Goal: Task Accomplishment & Management: Manage account settings

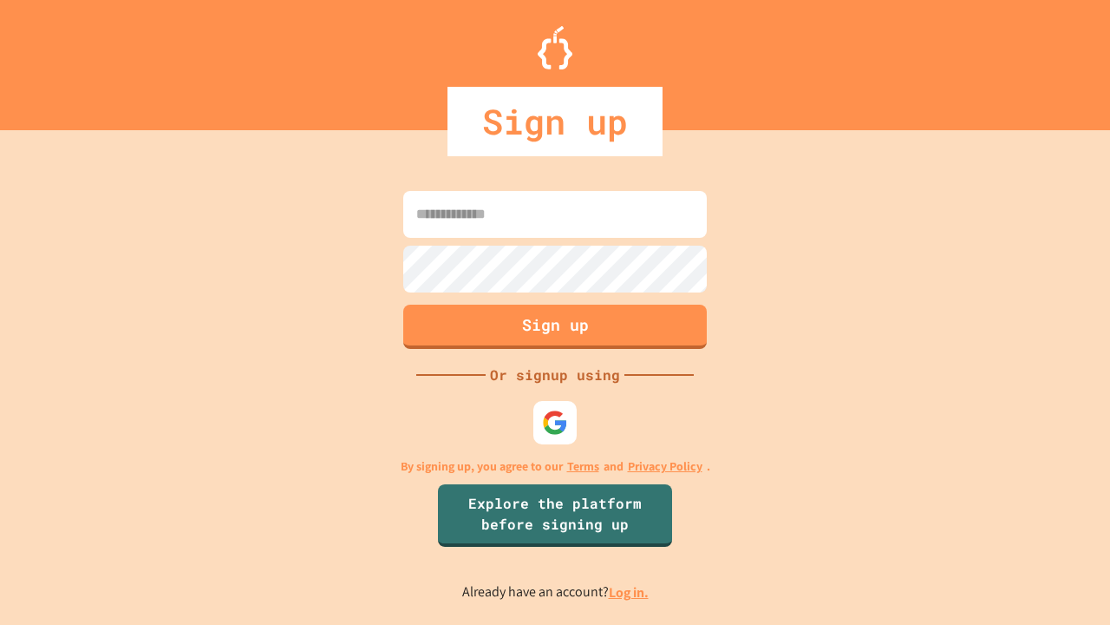
click at [630, 592] on link "Log in." at bounding box center [629, 592] width 40 height 18
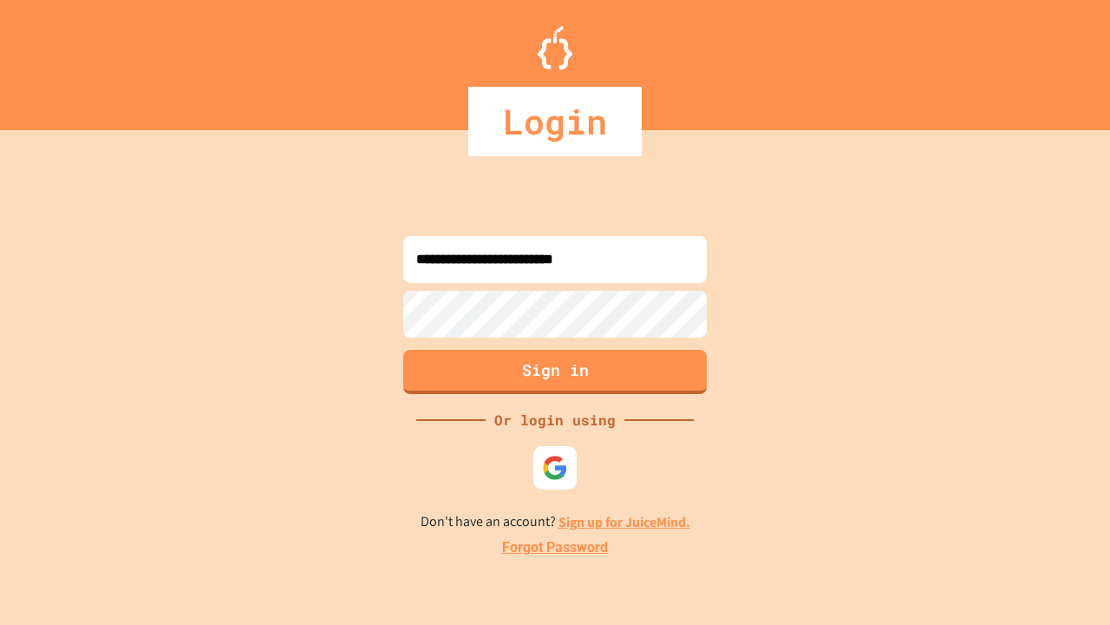
type input "**********"
